Goal: Communication & Community: Answer question/provide support

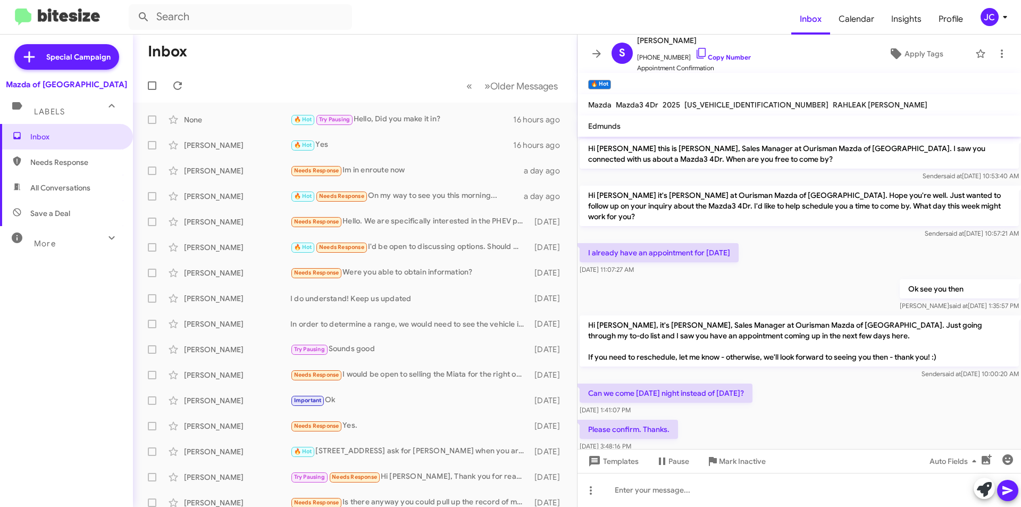
scroll to position [207, 0]
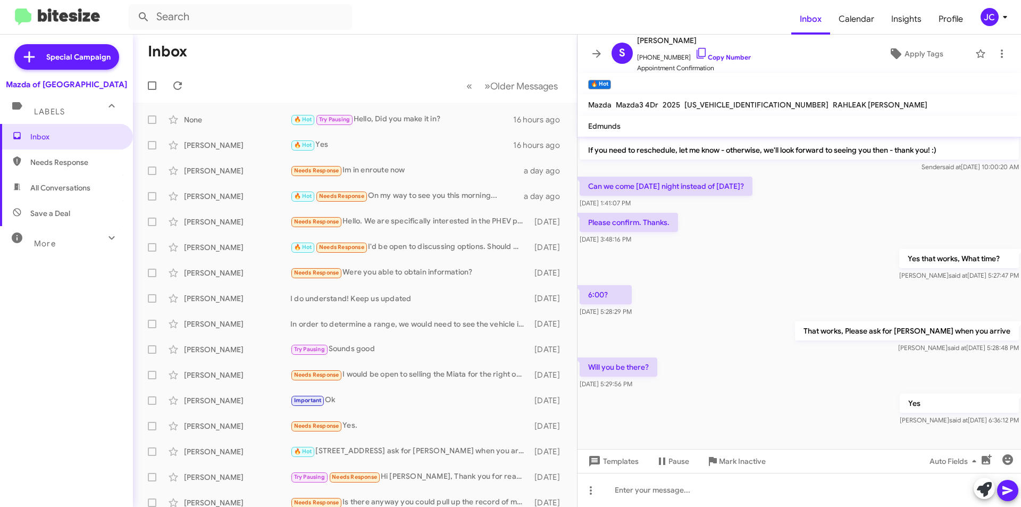
click at [994, 16] on div "JC" at bounding box center [989, 17] width 18 height 18
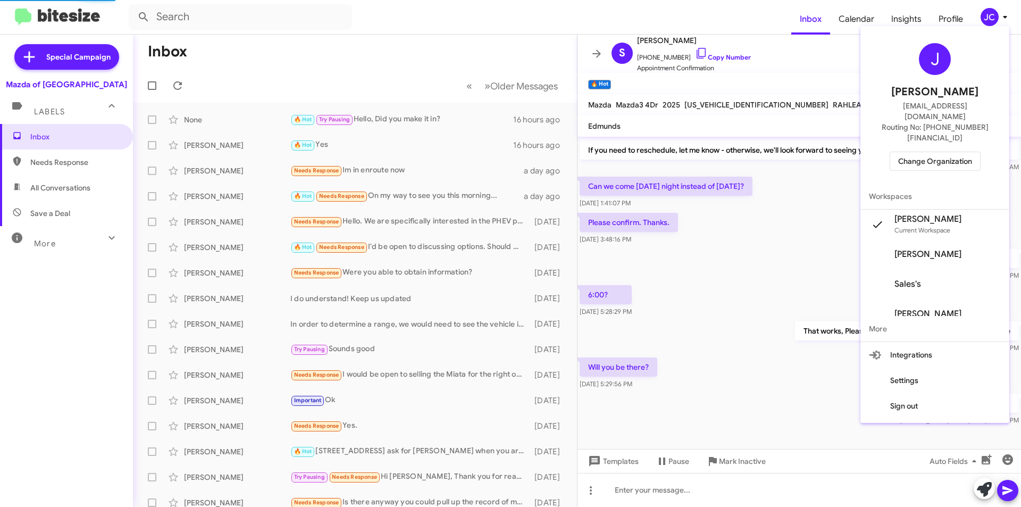
click at [963, 152] on span "Change Organization" at bounding box center [935, 161] width 74 height 18
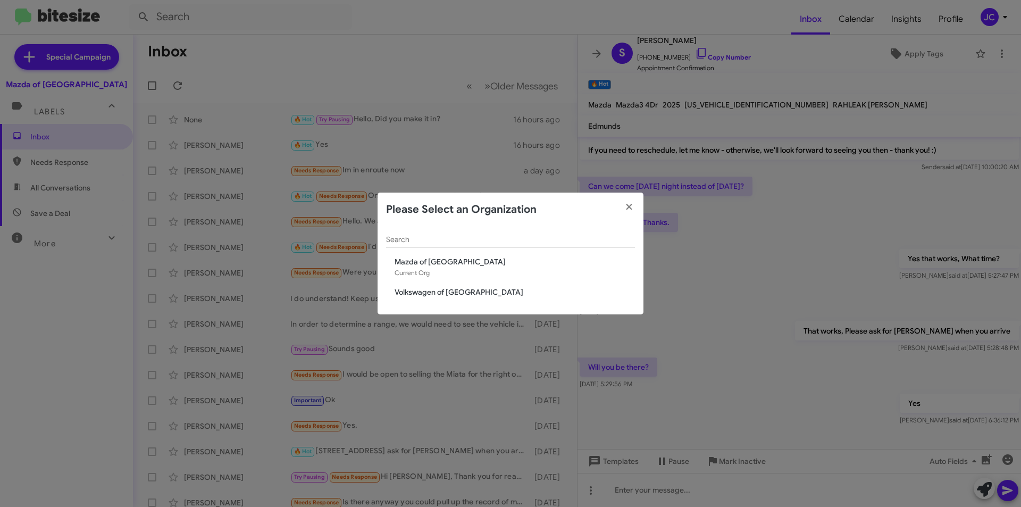
click at [435, 287] on span "Volkswagen of [GEOGRAPHIC_DATA]" at bounding box center [514, 292] width 240 height 11
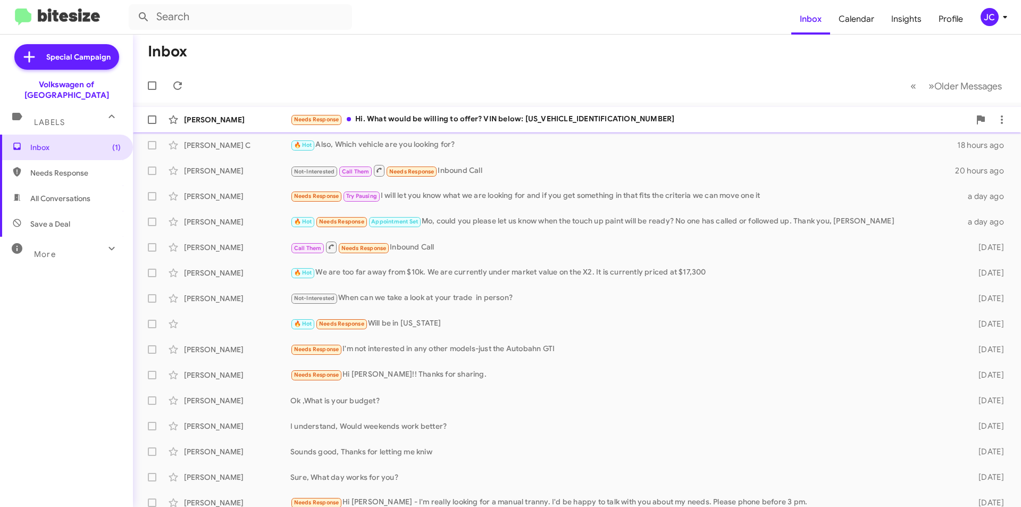
click at [440, 122] on div "Needs Response Hi. What would be willing to offer? VIN below: [US_VEHICLE_IDENT…" at bounding box center [629, 119] width 679 height 12
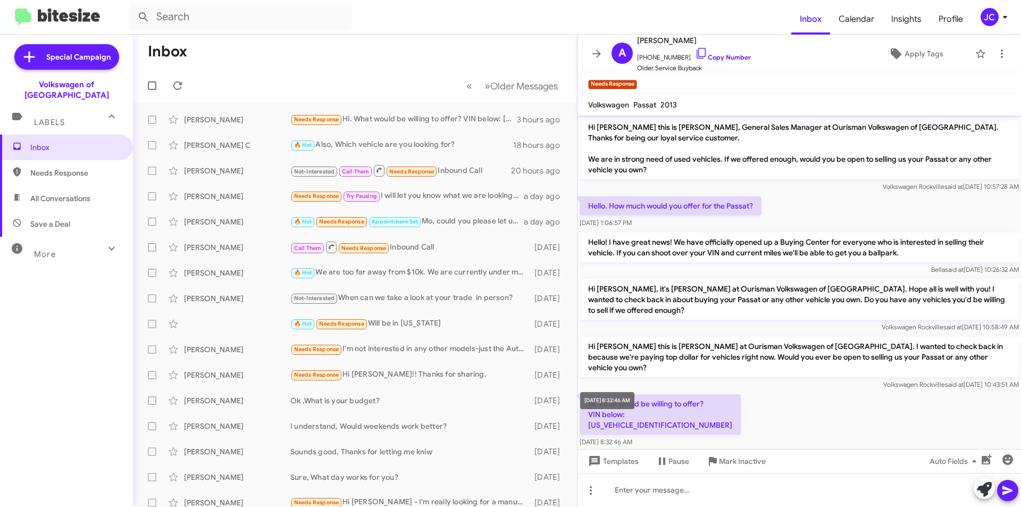
click at [636, 410] on mat-tooltip-component "[DATE] 8:32:46 AM" at bounding box center [607, 400] width 69 height 32
drag, startPoint x: 636, startPoint y: 410, endPoint x: 642, endPoint y: 395, distance: 16.2
click at [636, 409] on mat-tooltip-component "[DATE] 8:32:46 AM" at bounding box center [607, 400] width 69 height 32
click at [666, 406] on p "Hi. What would be willing to offer? VIN below: [US_VEHICLE_IDENTIFICATION_NUMBE…" at bounding box center [659, 414] width 161 height 40
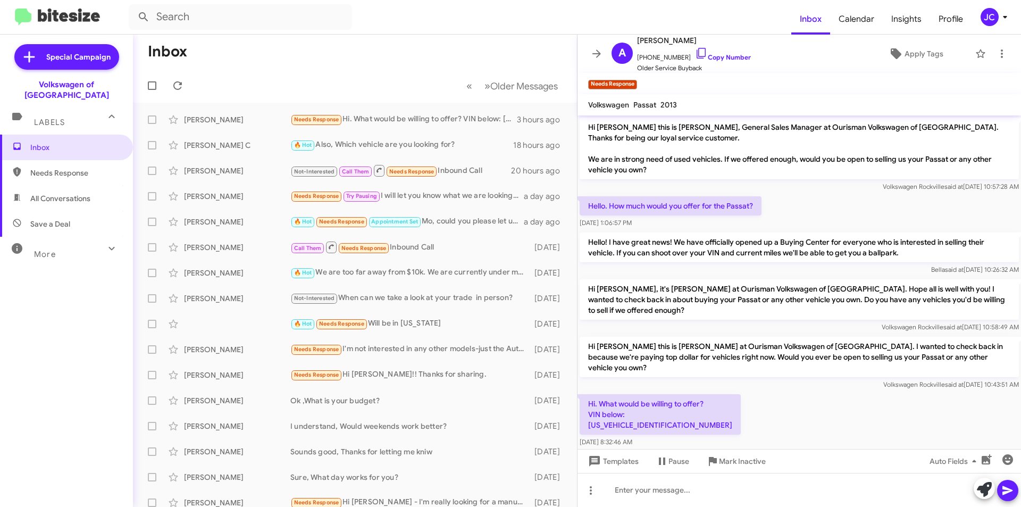
click at [665, 406] on p "Hi. What would be willing to offer? VIN below: [US_VEHICLE_IDENTIFICATION_NUMBE…" at bounding box center [659, 414] width 161 height 40
copy p "[US_VEHICLE_IDENTIFICATION_NUMBER]"
click at [629, 504] on div at bounding box center [798, 490] width 443 height 34
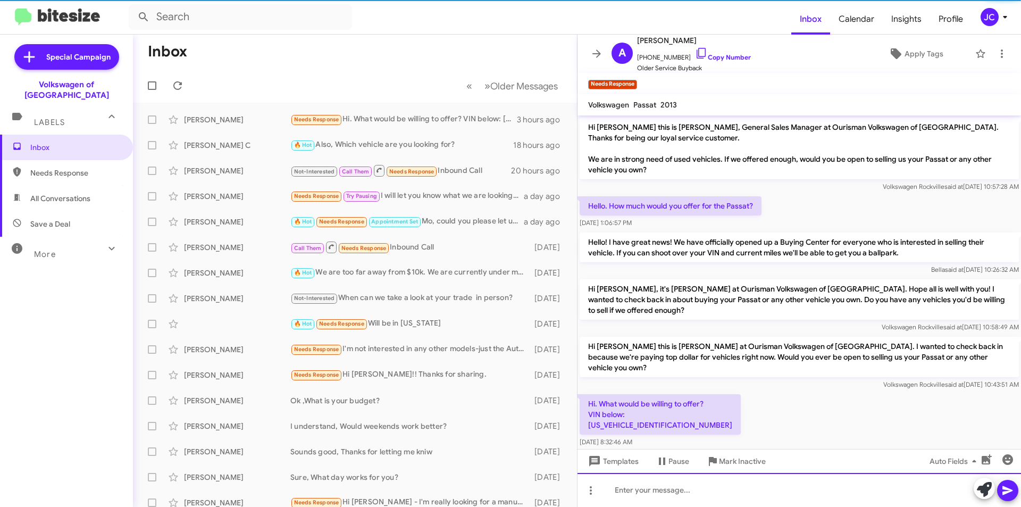
scroll to position [45, 0]
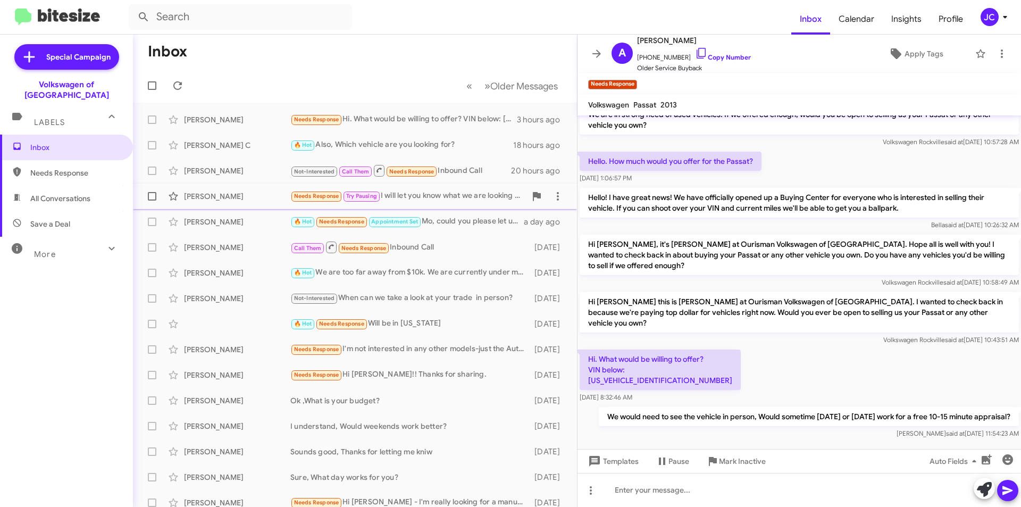
click at [436, 195] on div "Needs Response Try Pausing I will let you know what we are looking for and if y…" at bounding box center [407, 196] width 235 height 12
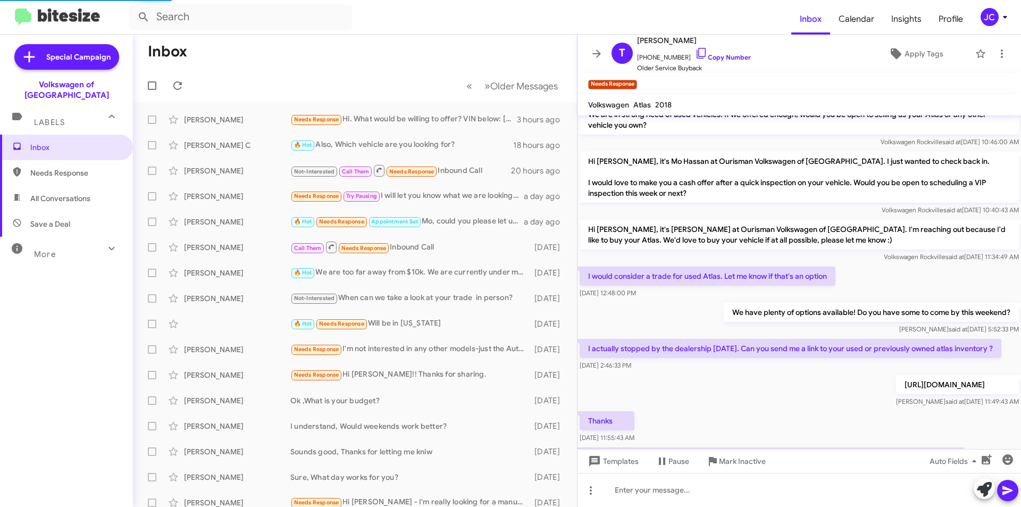
scroll to position [101, 0]
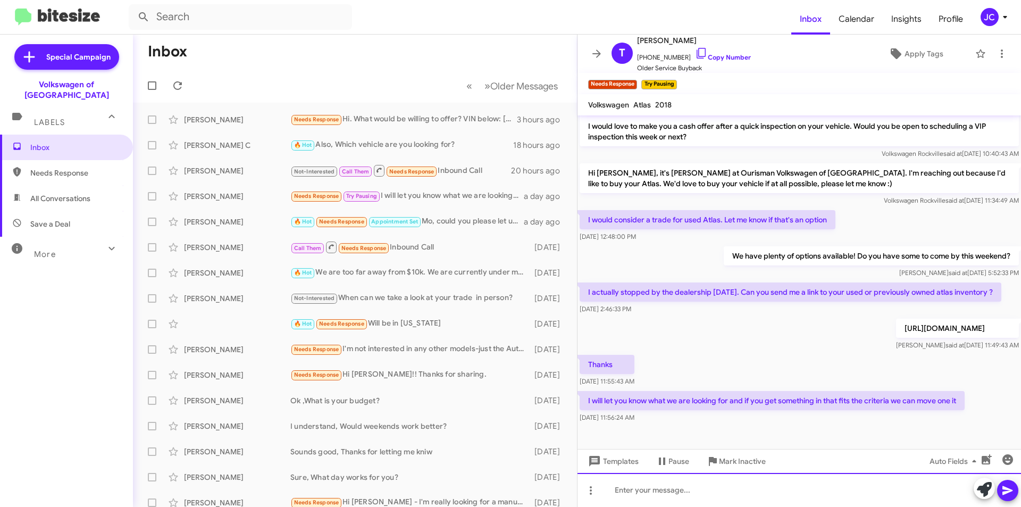
click at [767, 506] on div at bounding box center [798, 490] width 443 height 34
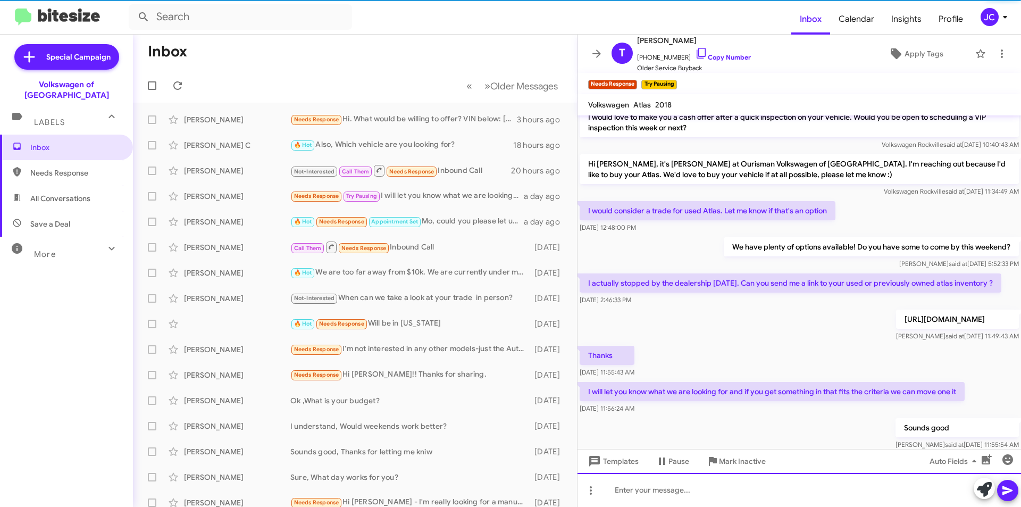
scroll to position [140, 0]
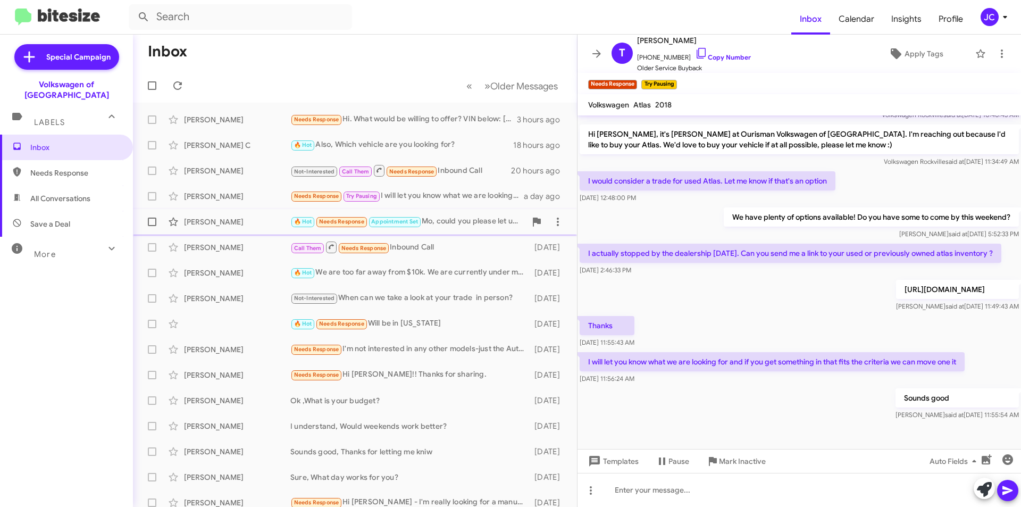
click at [432, 219] on div "🔥 Hot Needs Response Appointment Set Mo, could you please let us know when the …" at bounding box center [407, 221] width 235 height 12
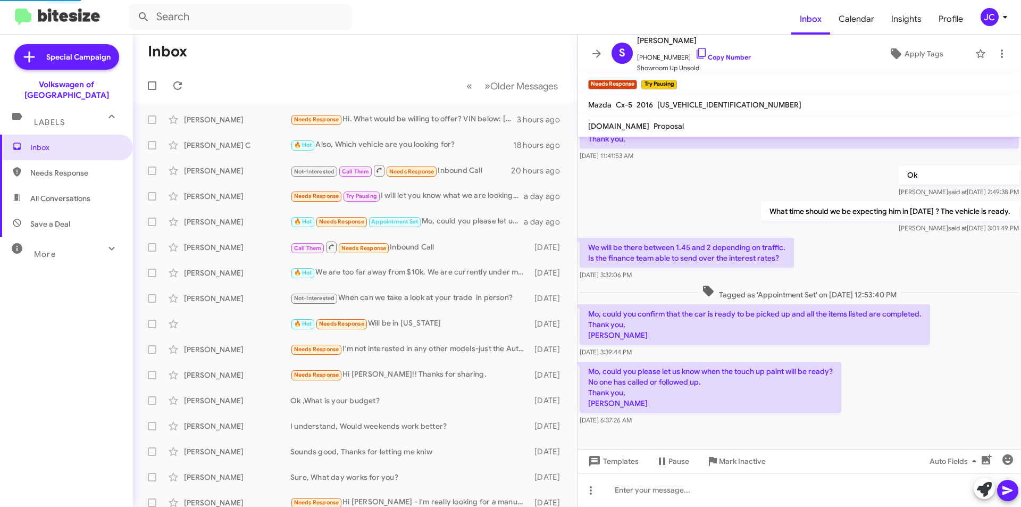
scroll to position [78, 0]
click at [401, 275] on div "🔥 Hot We are too far away from $10k. We are currently under market value on the…" at bounding box center [407, 272] width 235 height 12
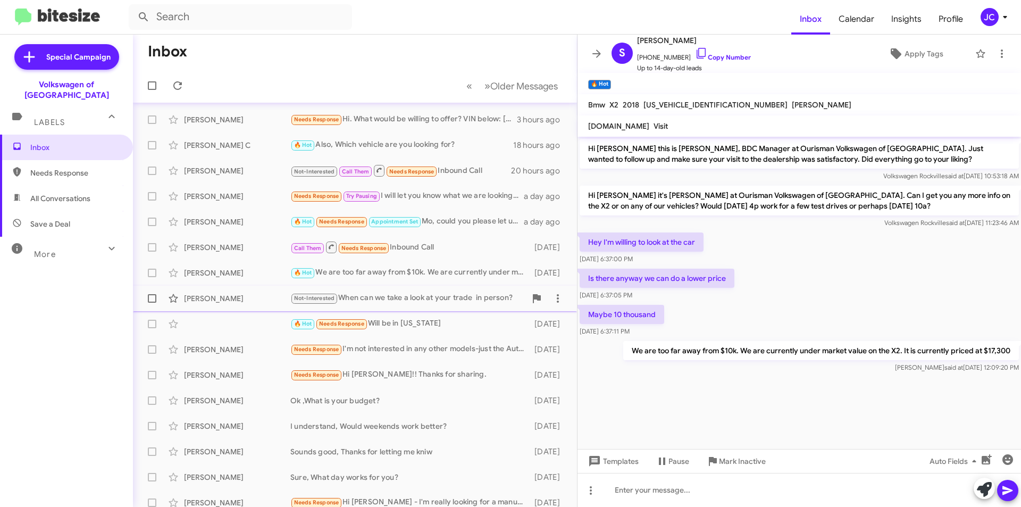
scroll to position [53, 0]
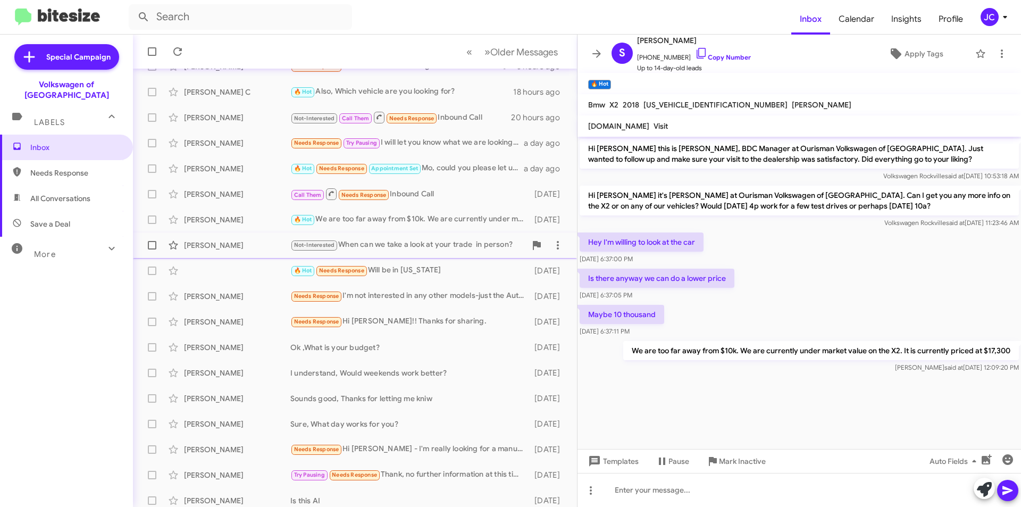
click at [407, 233] on span "[PERSON_NAME] Not-Interested When can we take a look at your trade in person? […" at bounding box center [355, 245] width 444 height 26
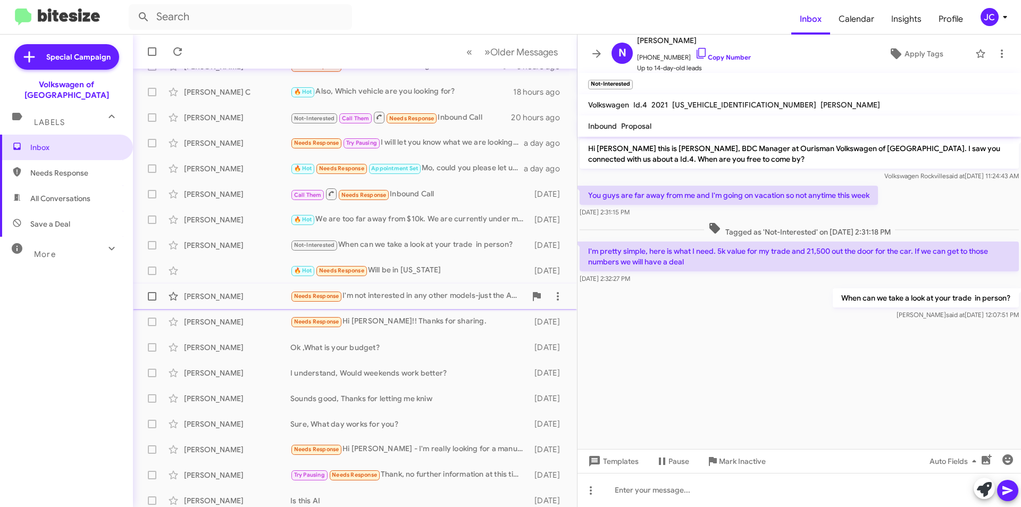
click at [405, 299] on div "Needs Response I'm not interested in any other models-just the Autobahn GTI" at bounding box center [407, 296] width 235 height 12
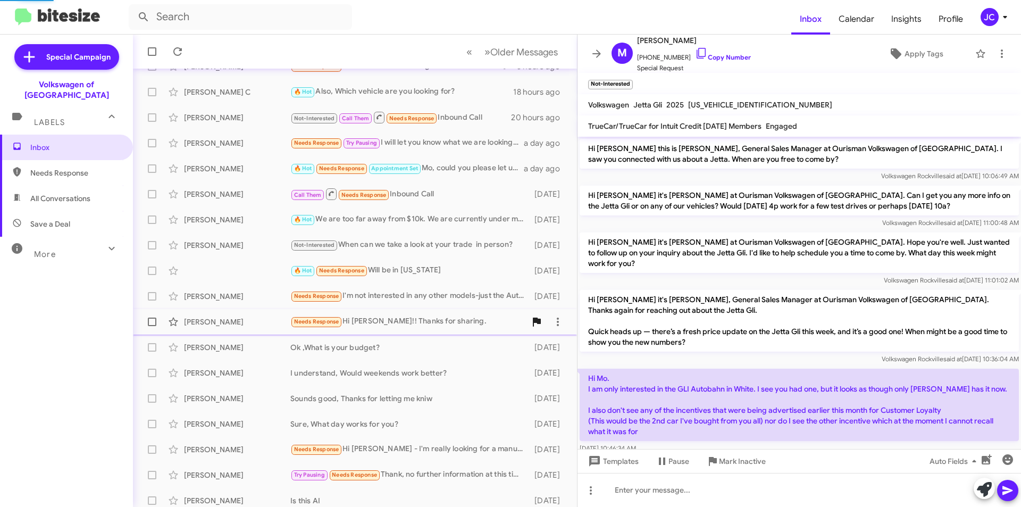
scroll to position [766, 0]
